Goal: Check status: Check status

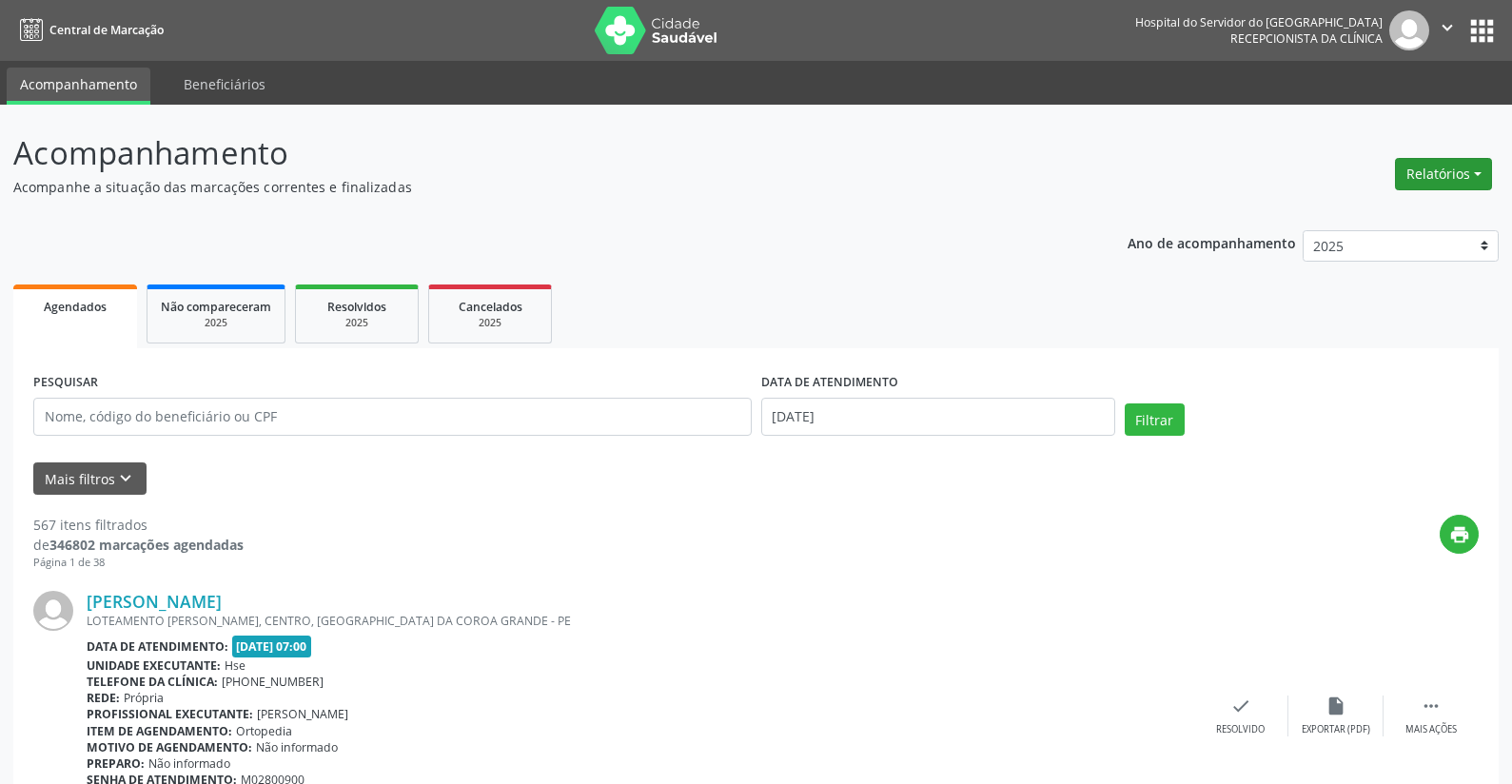
click at [1432, 173] on button "Relatórios" at bounding box center [1444, 174] width 98 height 32
click at [1384, 212] on link "Agendamentos" at bounding box center [1391, 215] width 205 height 26
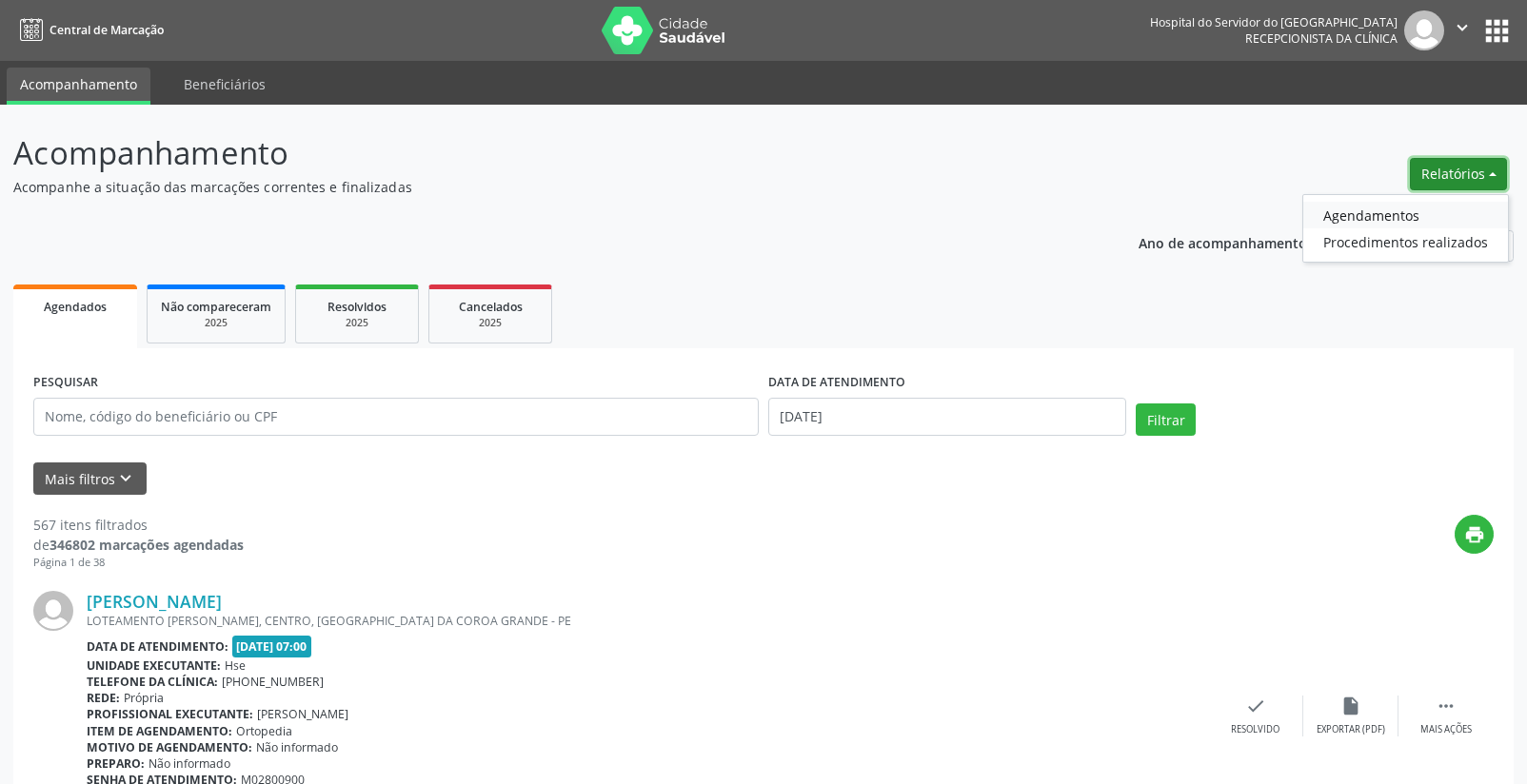
select select "7"
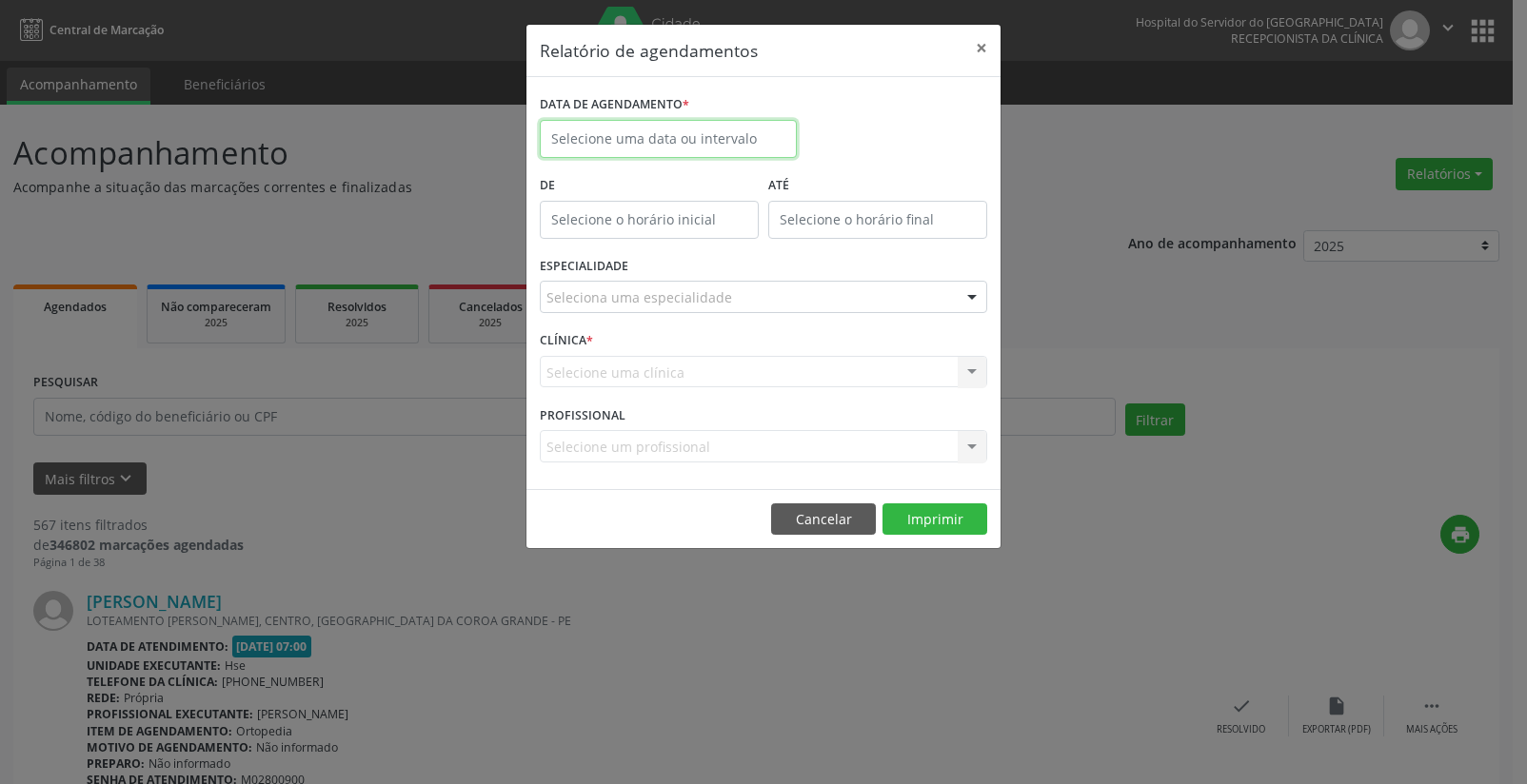
click at [598, 139] on input "text" at bounding box center [667, 138] width 257 height 38
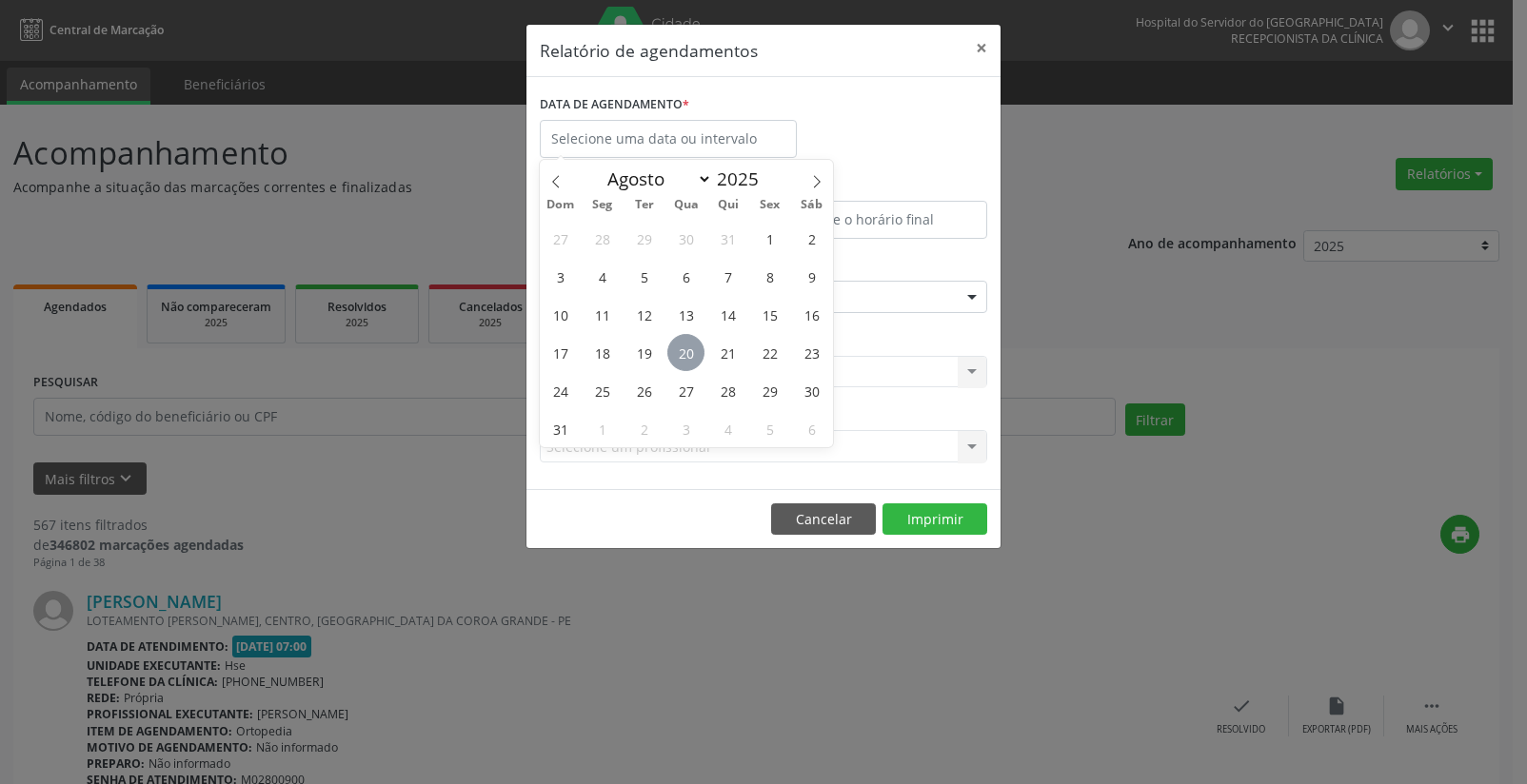
click at [684, 354] on span "20" at bounding box center [686, 352] width 37 height 37
type input "[DATE]"
click at [684, 354] on span "20" at bounding box center [686, 352] width 37 height 37
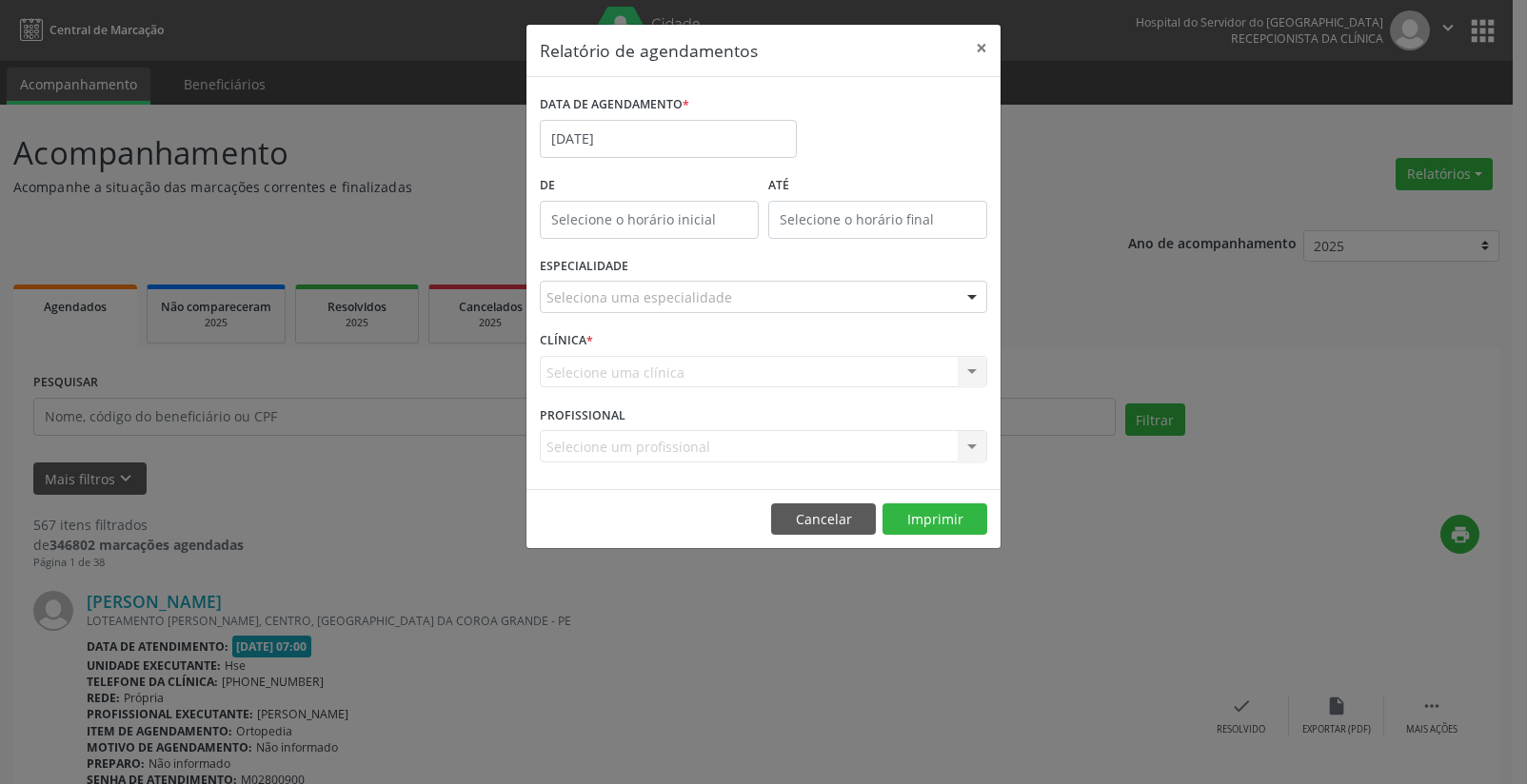
type input "12:00"
click at [656, 216] on input "12:00" at bounding box center [649, 219] width 219 height 38
click at [632, 263] on input "12" at bounding box center [611, 260] width 143 height 38
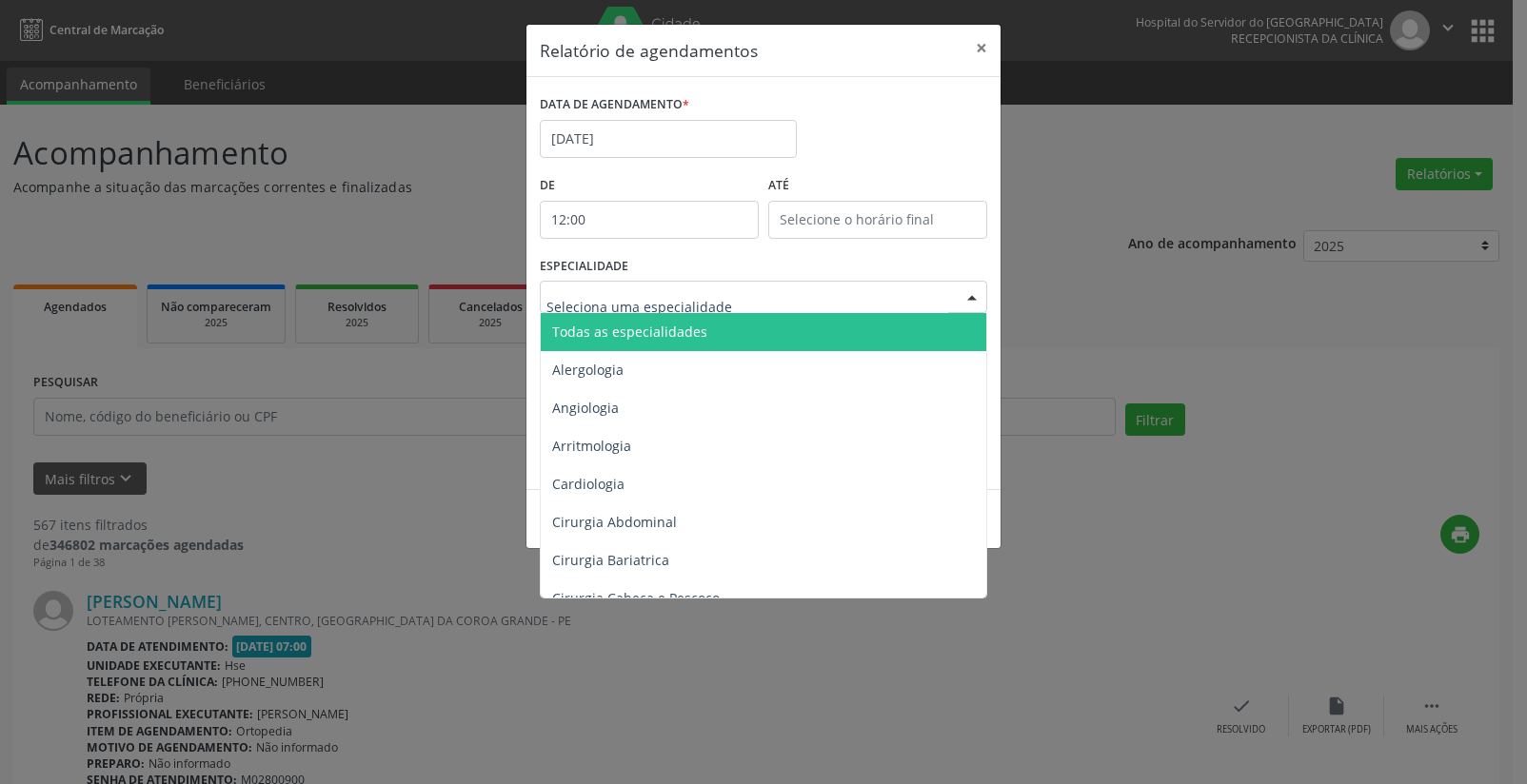
click at [563, 333] on span "Todas as especialidades" at bounding box center [629, 332] width 155 height 19
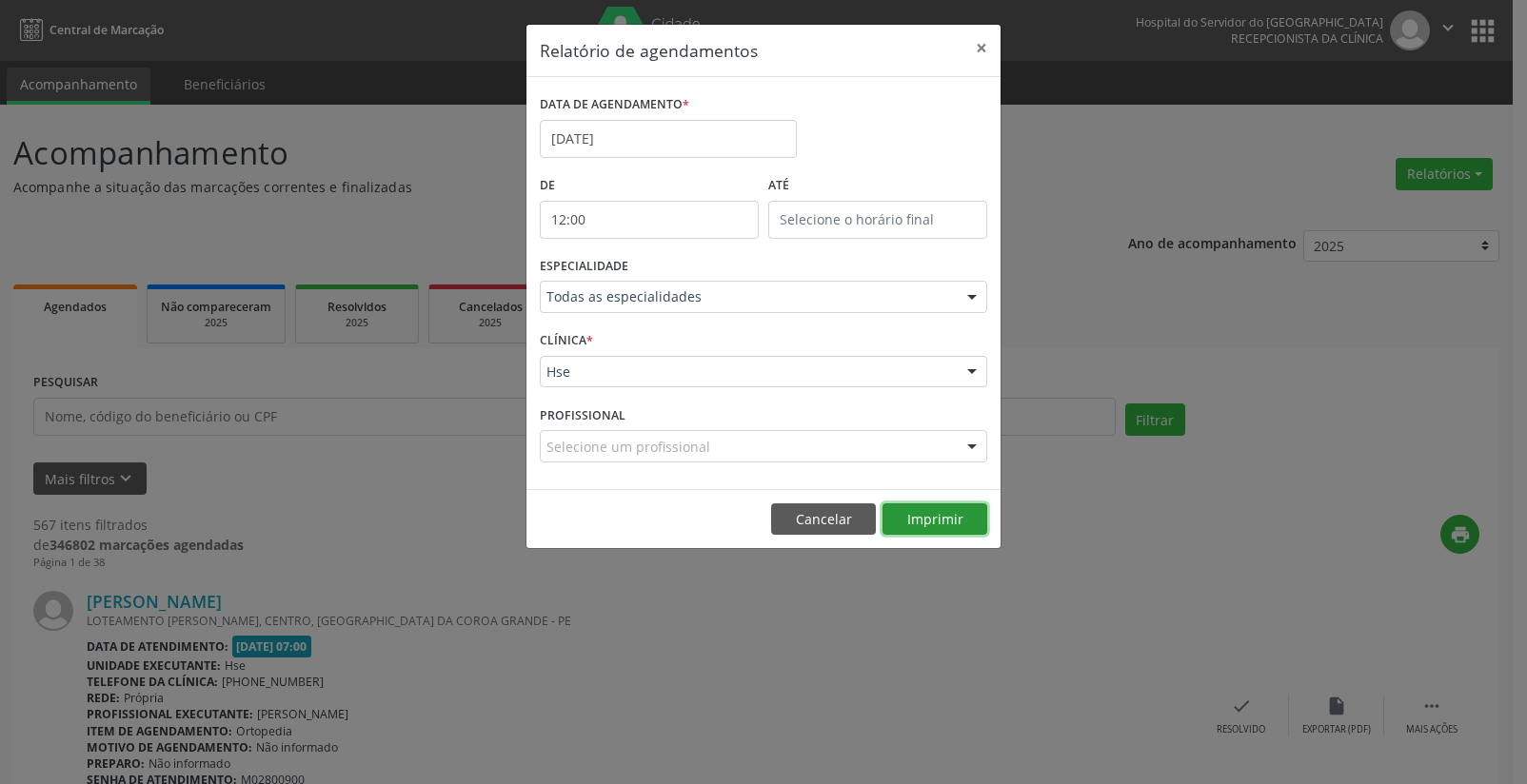
click at [933, 519] on button "Imprimir" at bounding box center [934, 519] width 104 height 32
click at [984, 41] on button "×" at bounding box center [981, 48] width 38 height 47
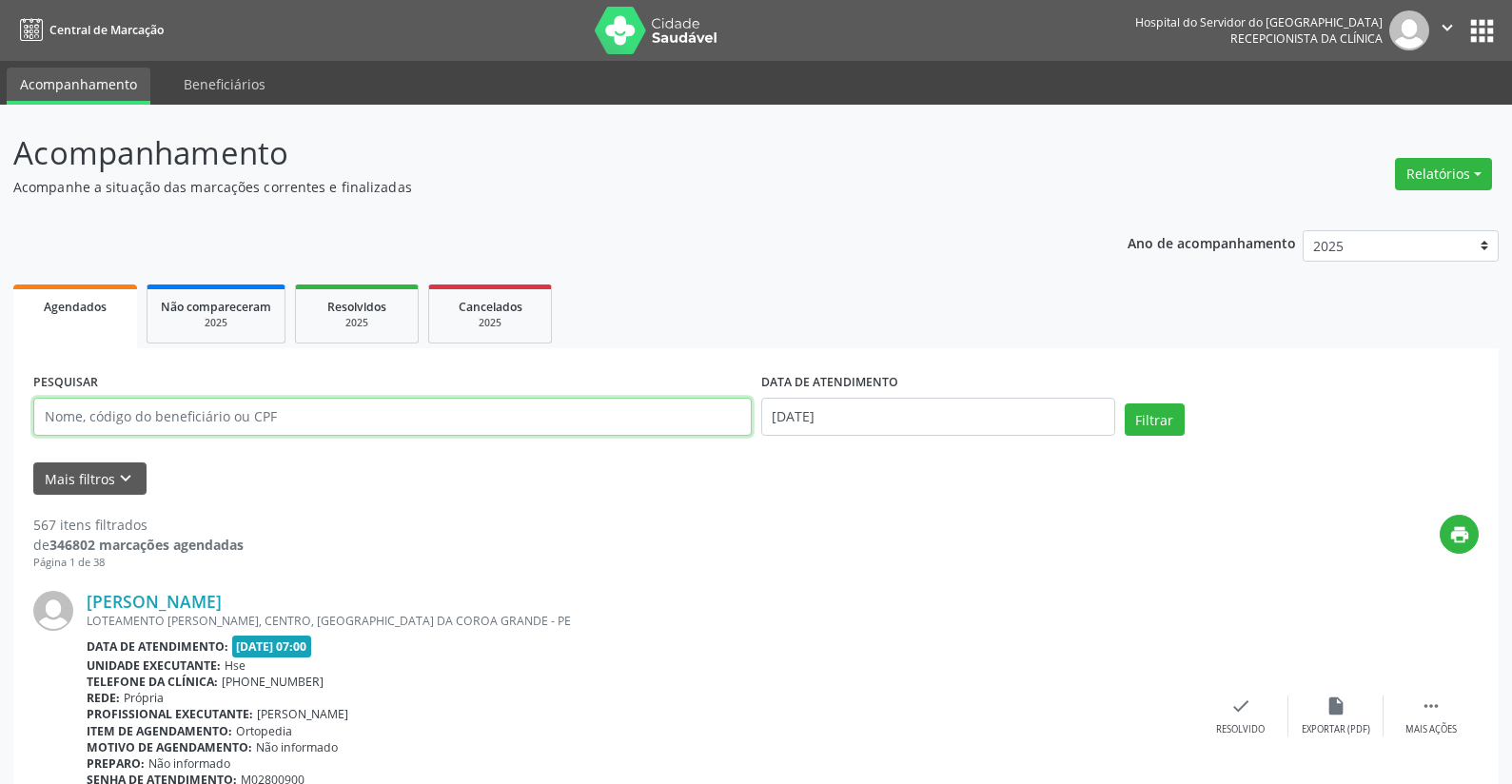
click at [346, 426] on input "text" at bounding box center [392, 416] width 719 height 38
type input "04466069441"
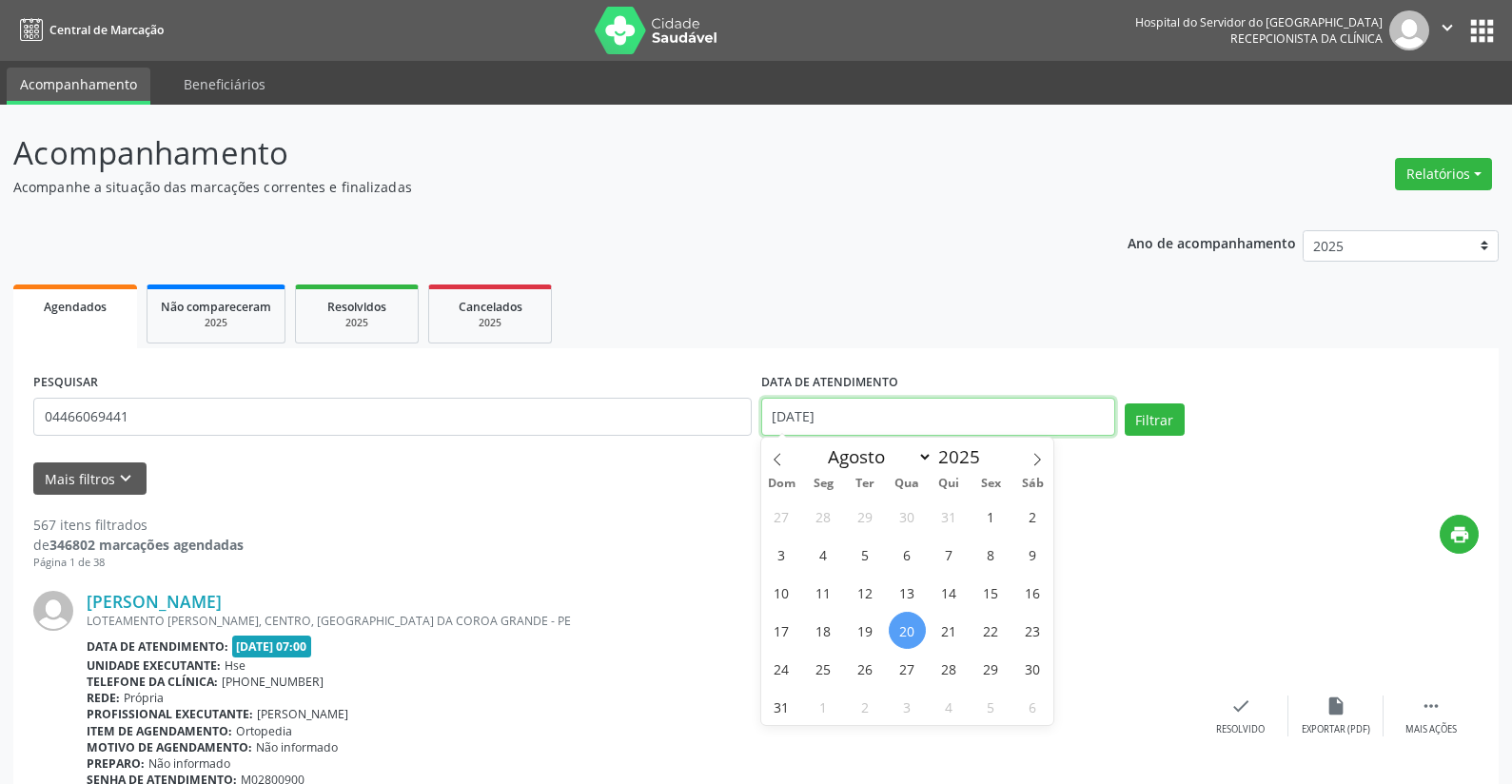
drag, startPoint x: 866, startPoint y: 413, endPoint x: 710, endPoint y: 412, distance: 156.0
click at [710, 412] on div "PESQUISAR 04466069441 DATA DE ATENDIMENTO [DATE] Filtrar" at bounding box center [756, 409] width 1455 height 81
click at [1143, 412] on button "Filtrar" at bounding box center [1154, 419] width 60 height 32
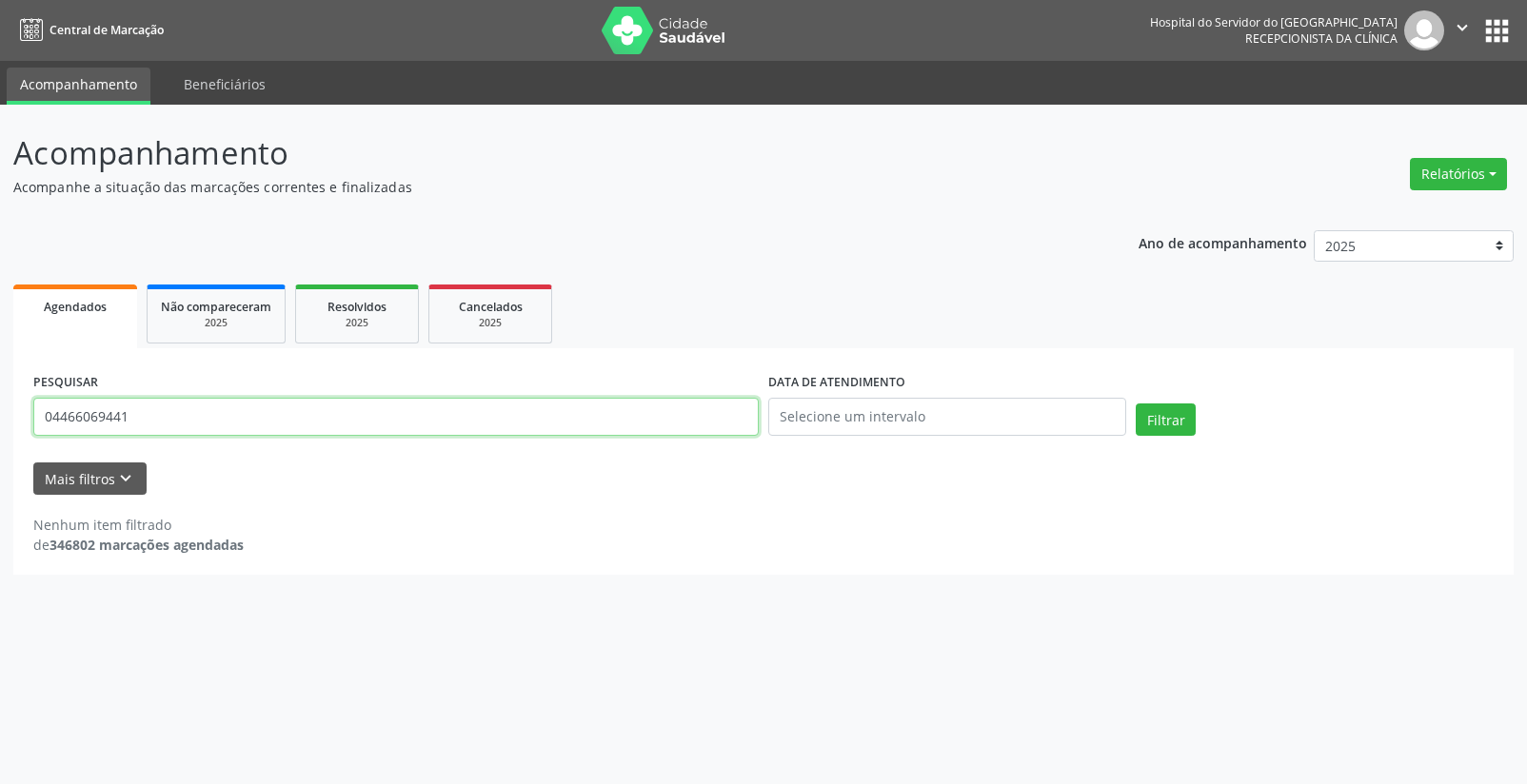
click at [195, 405] on input "04466069441" at bounding box center [395, 416] width 725 height 38
type input "0"
type input "[PERSON_NAME]"
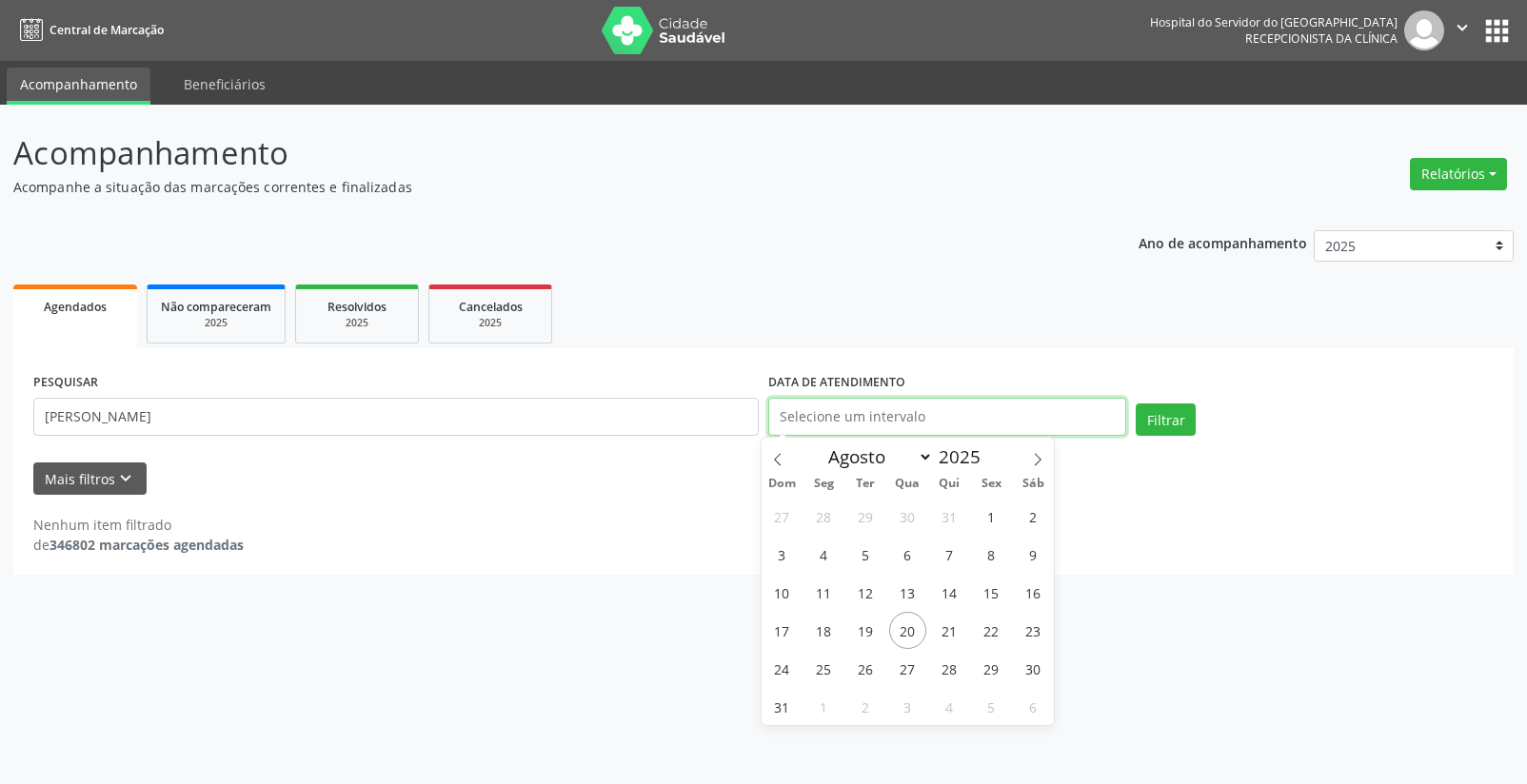
click at [893, 411] on input "text" at bounding box center [946, 416] width 358 height 38
click at [901, 629] on span "20" at bounding box center [907, 630] width 37 height 37
type input "[DATE]"
click at [901, 629] on span "20" at bounding box center [907, 630] width 37 height 37
select select "7"
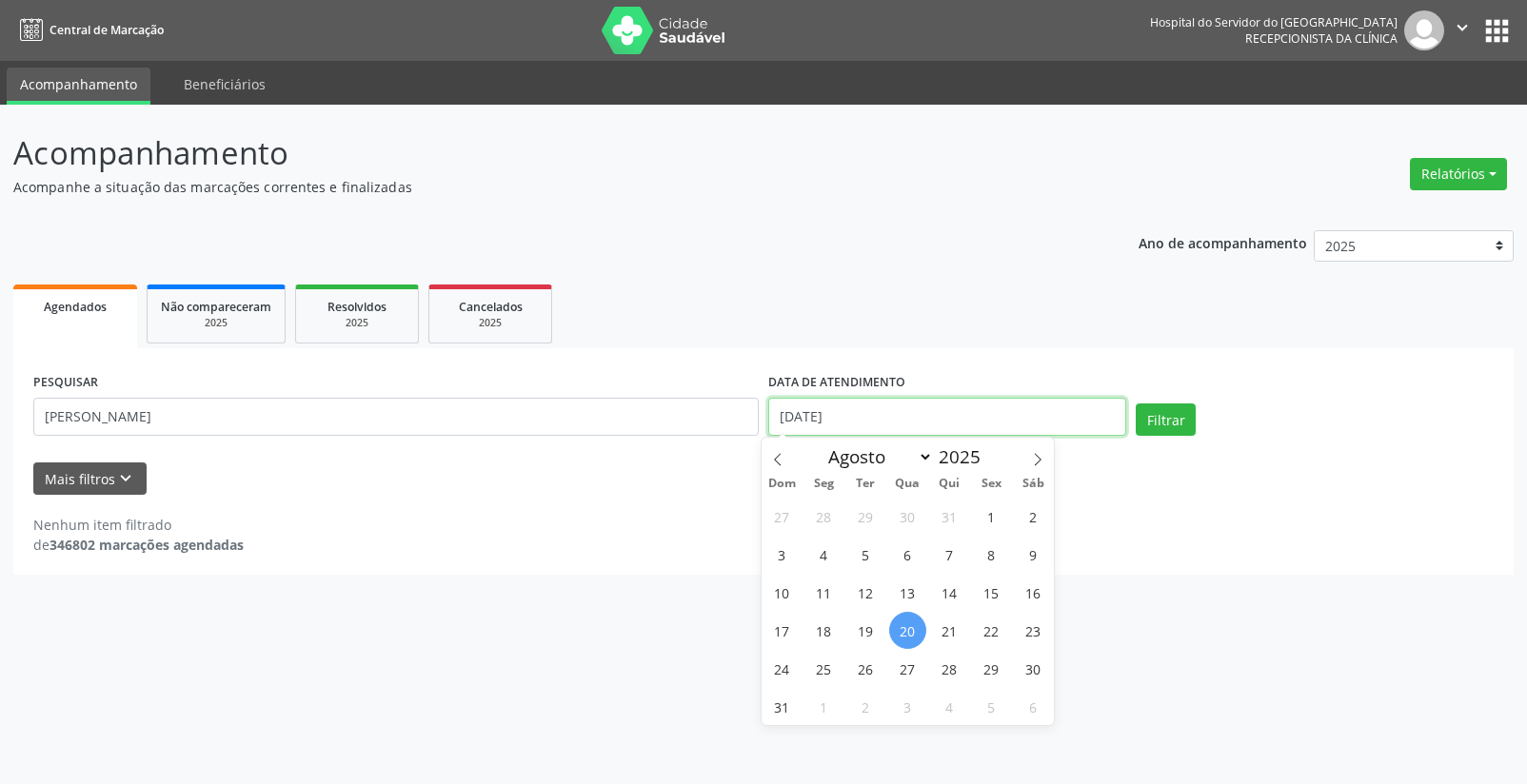
drag, startPoint x: 859, startPoint y: 412, endPoint x: 728, endPoint y: 442, distance: 134.4
click at [727, 442] on div "PESQUISAR [PERSON_NAME] DATA DE ATENDIMENTO [DATE] Filtrar" at bounding box center [763, 409] width 1469 height 81
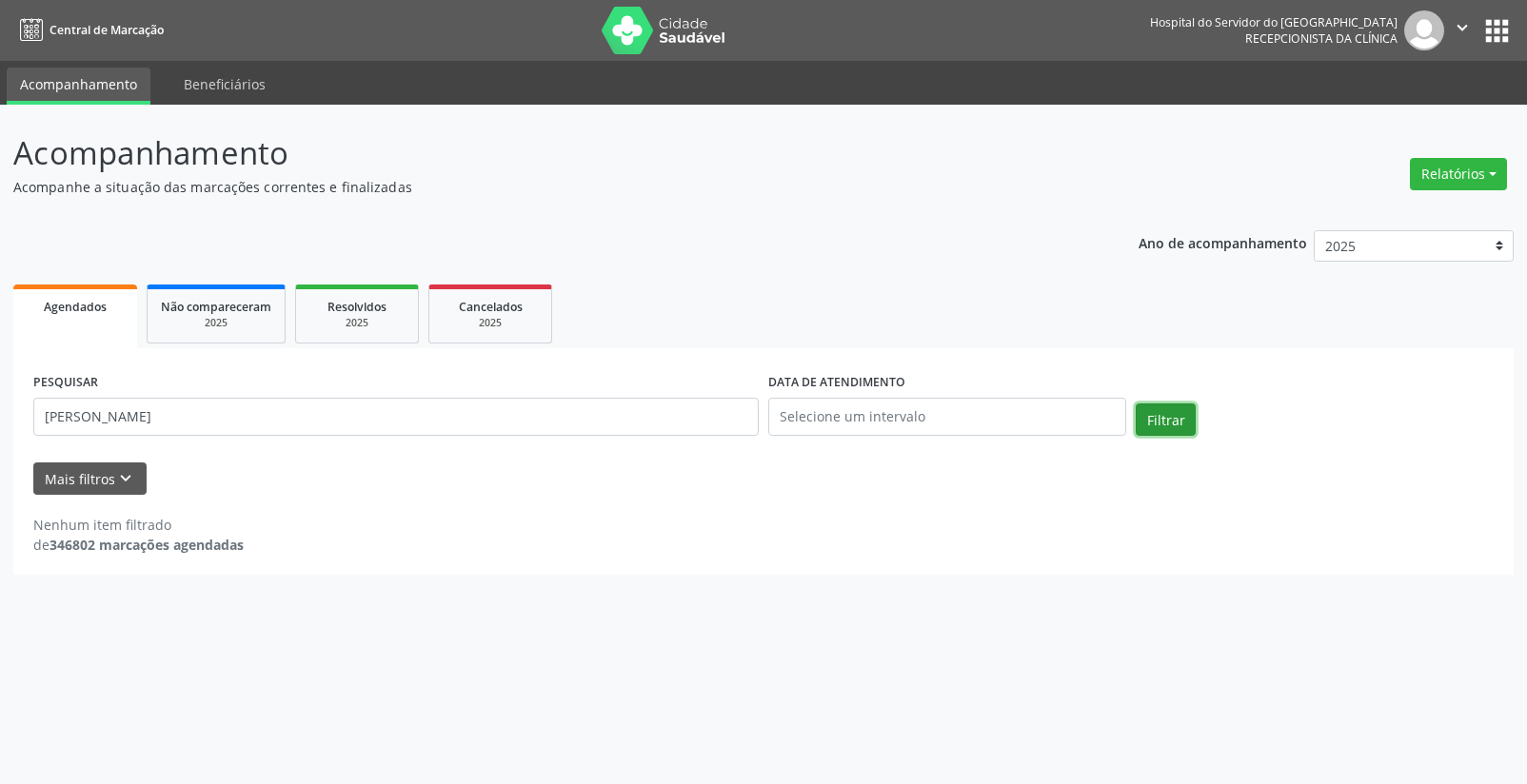
click at [1157, 412] on button "Filtrar" at bounding box center [1165, 419] width 60 height 32
click at [224, 415] on input "[PERSON_NAME]" at bounding box center [395, 416] width 725 height 38
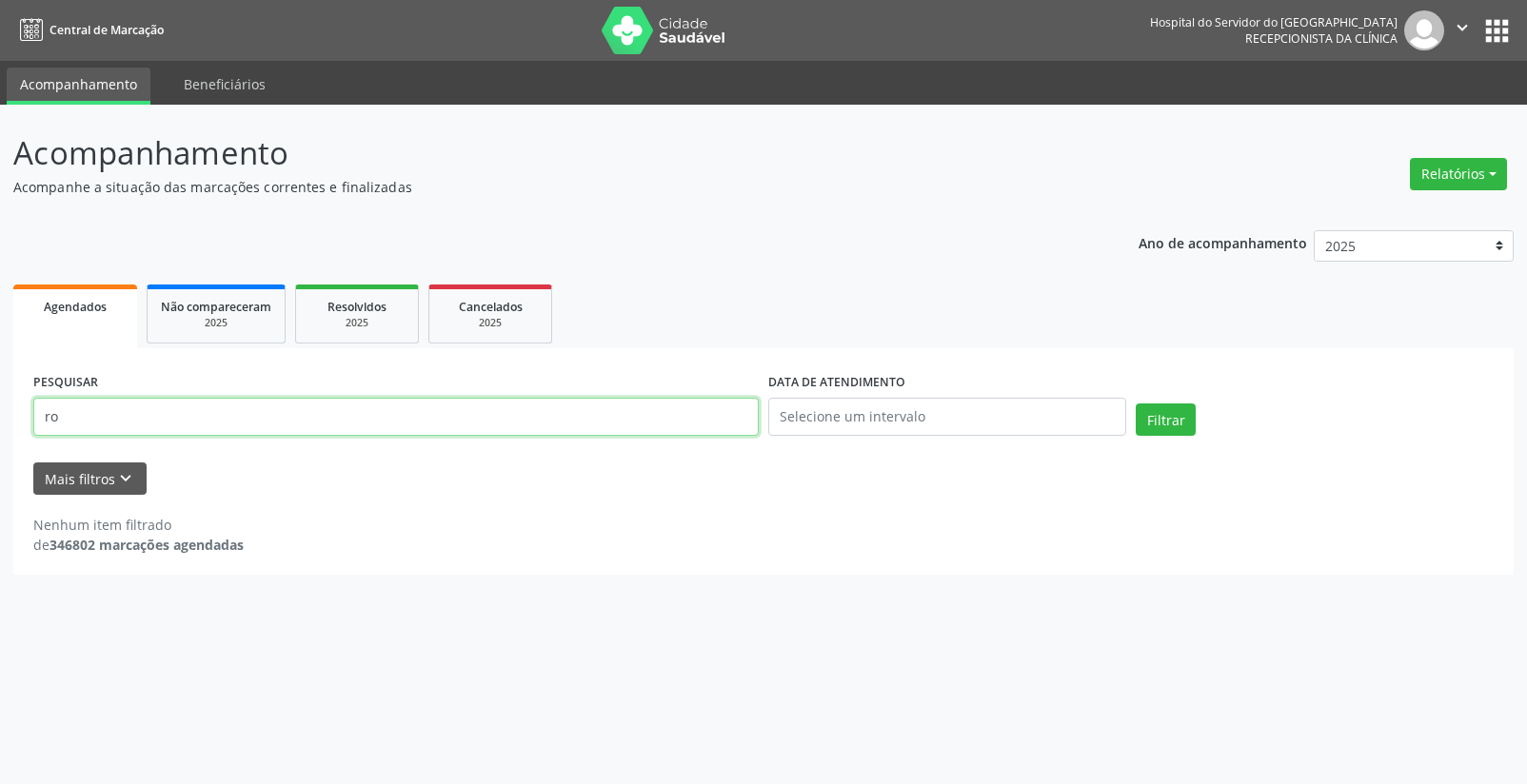
type input "r"
click at [290, 413] on input "text" at bounding box center [395, 416] width 725 height 38
type input "51001365453"
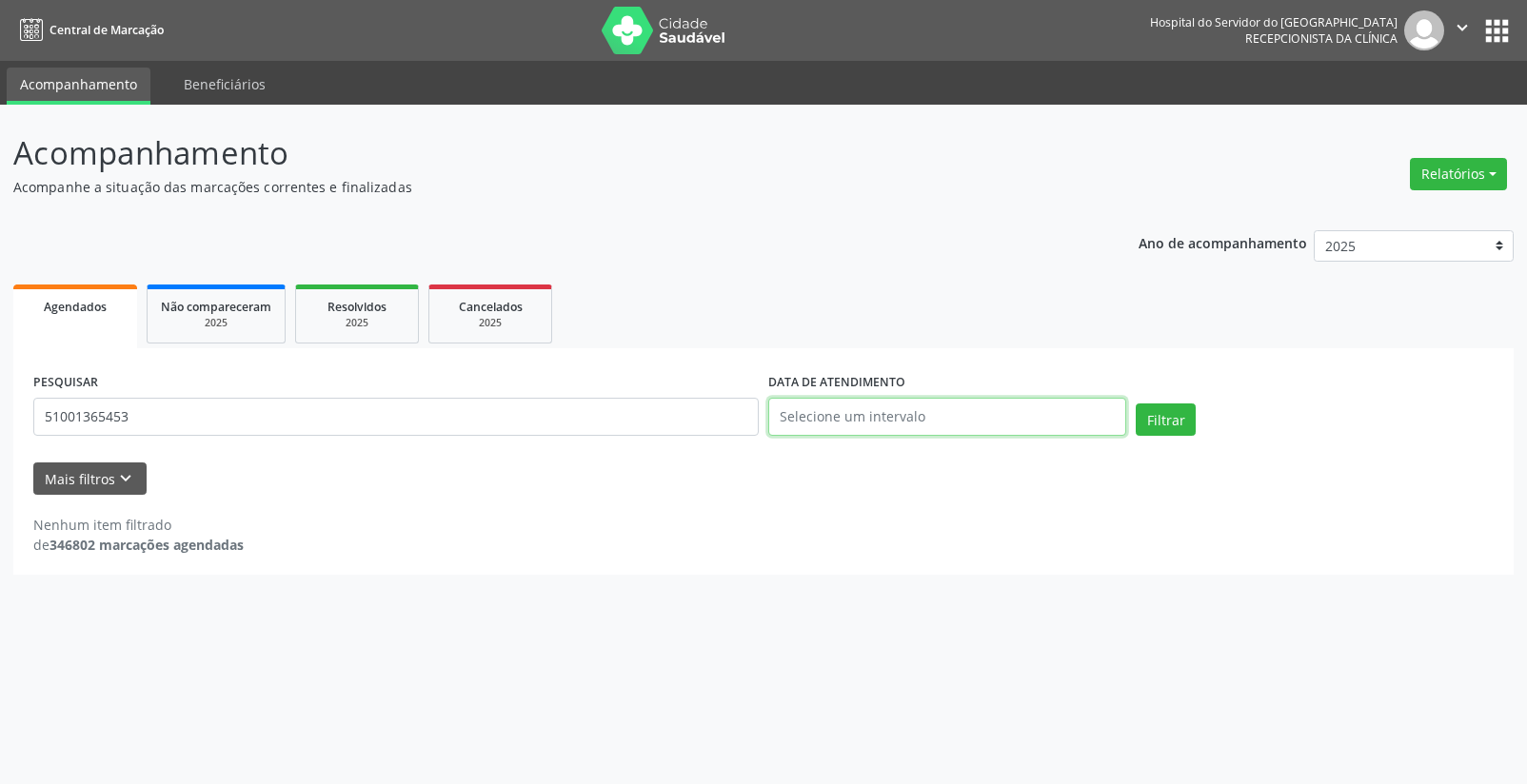
click at [847, 410] on input "text" at bounding box center [946, 416] width 358 height 38
click at [907, 629] on span "20" at bounding box center [907, 630] width 37 height 37
type input "[DATE]"
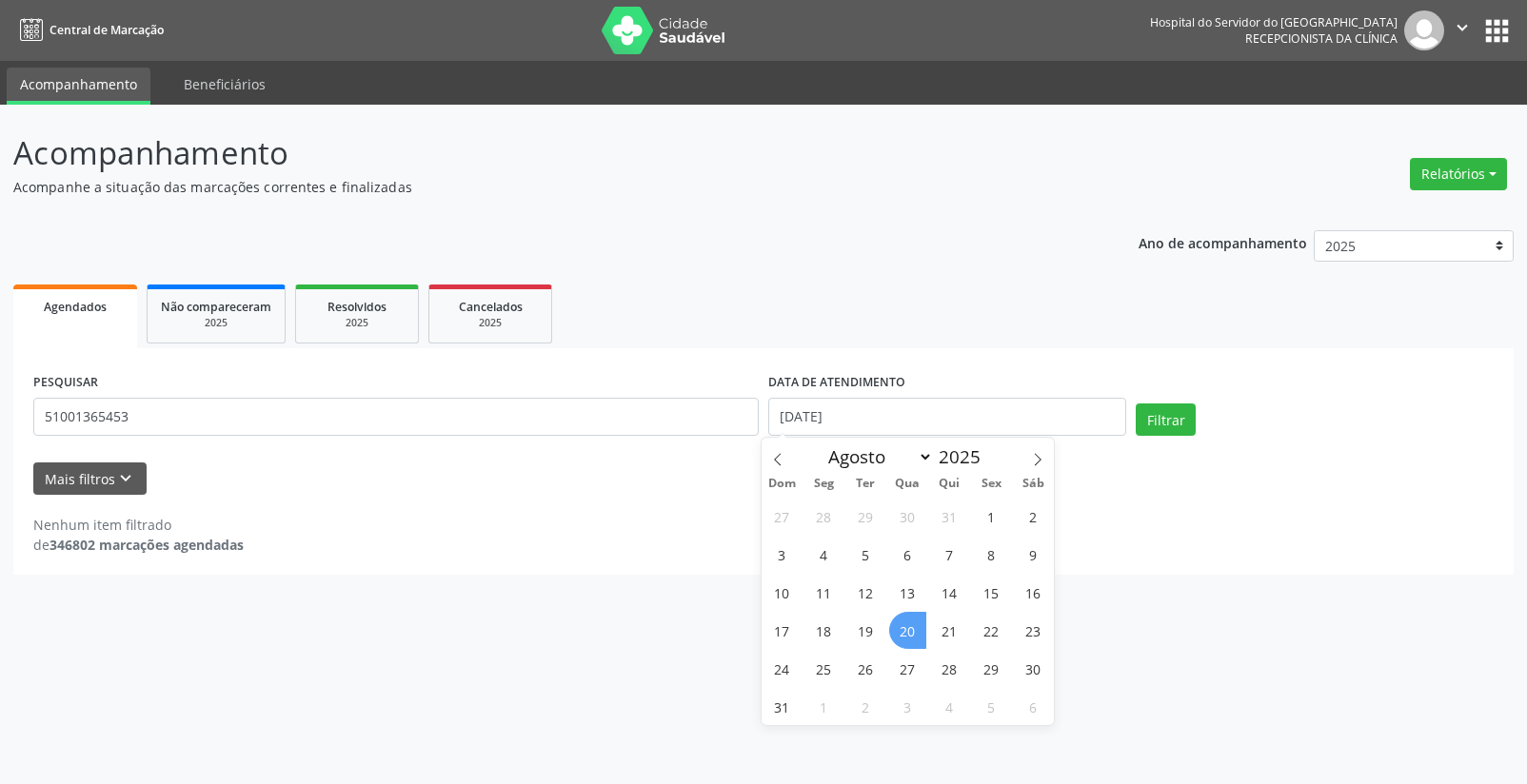
click at [906, 627] on span "20" at bounding box center [907, 630] width 37 height 37
select select "7"
drag, startPoint x: 861, startPoint y: 409, endPoint x: 784, endPoint y: 419, distance: 77.6
click at [749, 410] on div "PESQUISAR 51001365453 DATA DE ATENDIMENTO [DATE] Filtrar" at bounding box center [763, 409] width 1469 height 81
click at [1163, 412] on button "Filtrar" at bounding box center [1165, 419] width 60 height 32
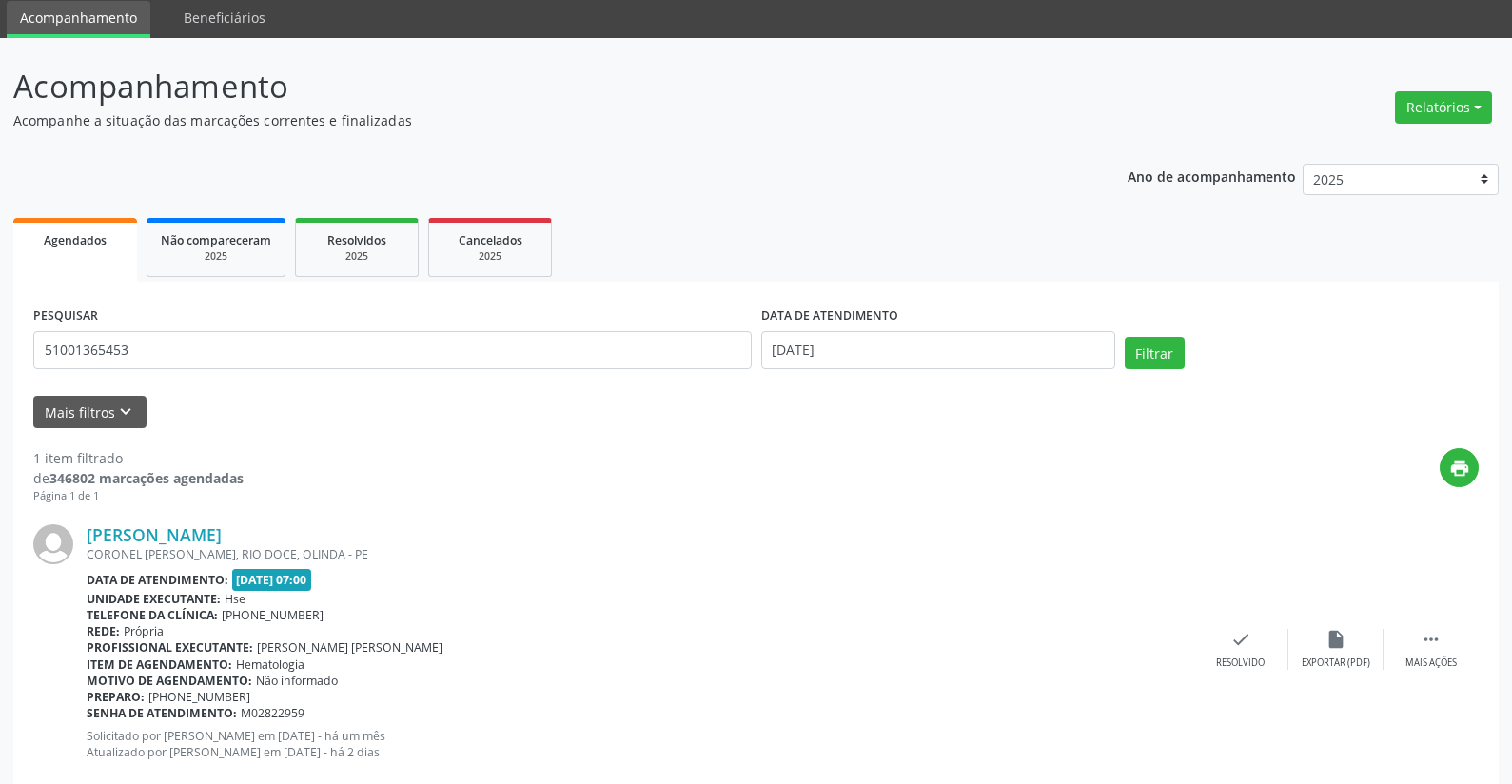
scroll to position [110, 0]
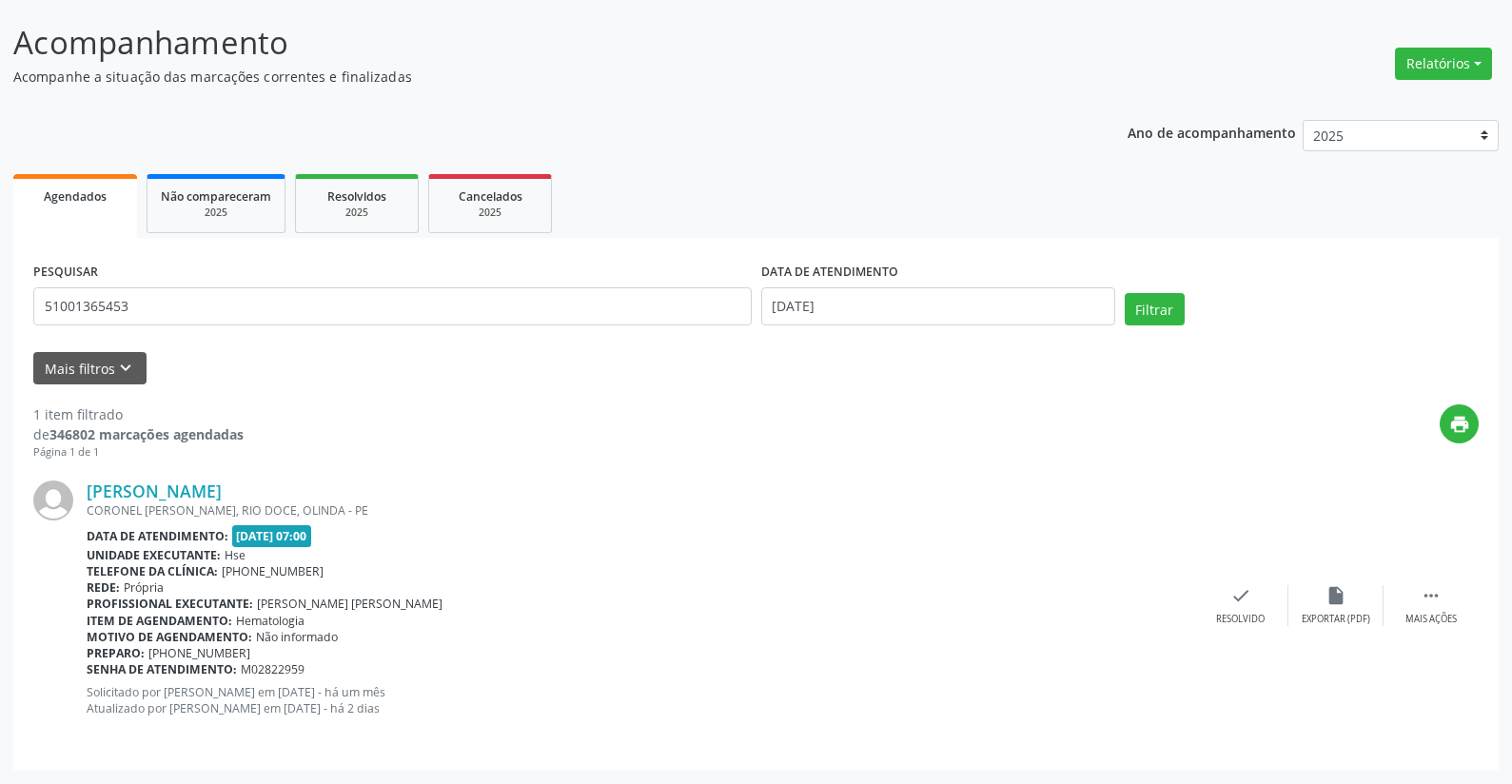
click at [415, 92] on div "Acompanhamento Acompanhe a situação das marcações correntes e finalizadas Relat…" at bounding box center [756, 395] width 1486 height 752
click at [448, 494] on div "[PERSON_NAME]" at bounding box center [640, 490] width 1107 height 20
drag, startPoint x: 448, startPoint y: 494, endPoint x: 468, endPoint y: 121, distance: 373.5
click at [450, 492] on div "[PERSON_NAME]" at bounding box center [640, 490] width 1107 height 20
